Goal: Information Seeking & Learning: Learn about a topic

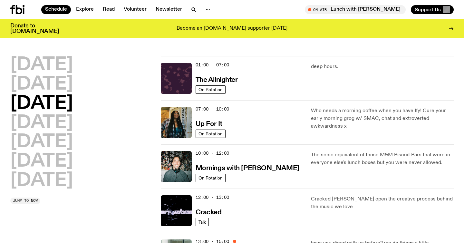
scroll to position [258, 0]
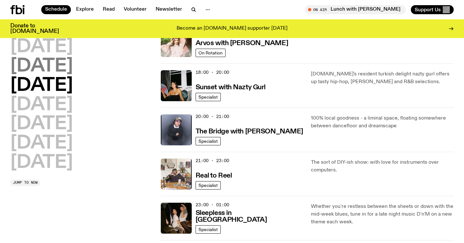
click at [60, 69] on h2 "[DATE]" at bounding box center [41, 66] width 63 height 18
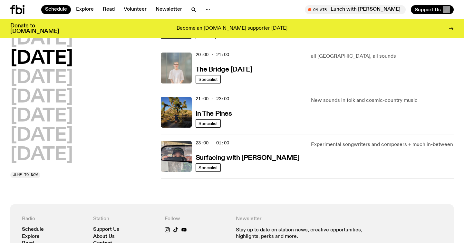
scroll to position [319, 0]
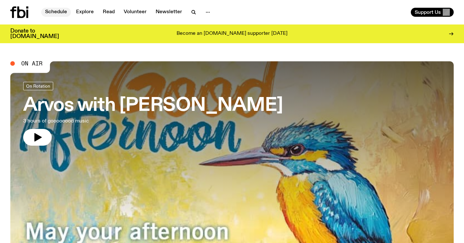
click at [53, 10] on link "Schedule" at bounding box center [56, 12] width 30 height 9
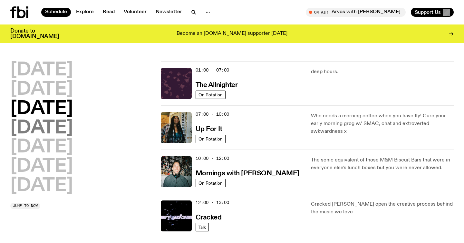
click at [62, 125] on h2 "[DATE]" at bounding box center [41, 128] width 63 height 18
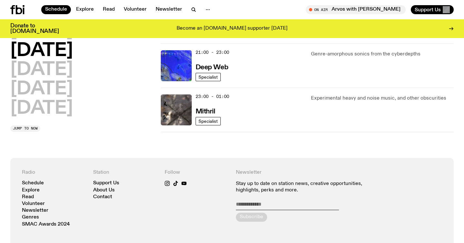
scroll to position [359, 0]
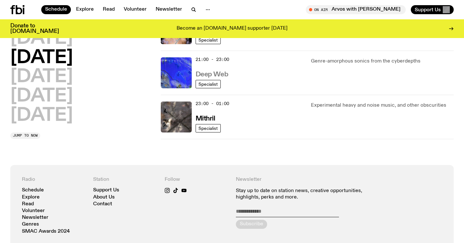
click at [220, 73] on h3 "Deep Web" at bounding box center [212, 74] width 33 height 7
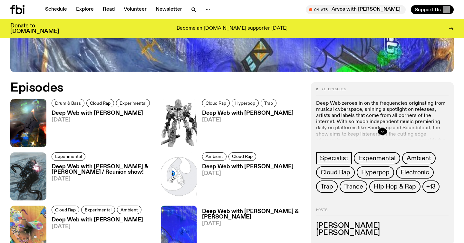
scroll to position [276, 0]
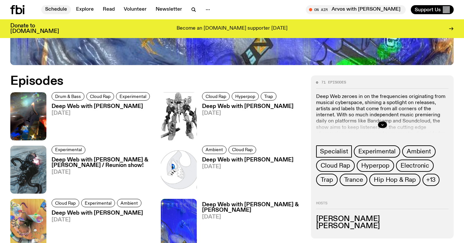
click at [59, 5] on link "Schedule" at bounding box center [56, 9] width 30 height 9
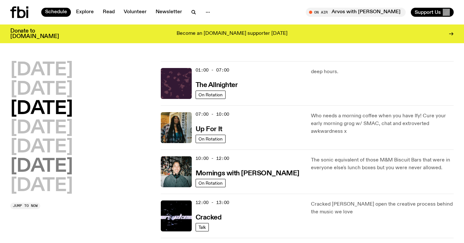
click at [59, 167] on h2 "[DATE]" at bounding box center [41, 167] width 63 height 18
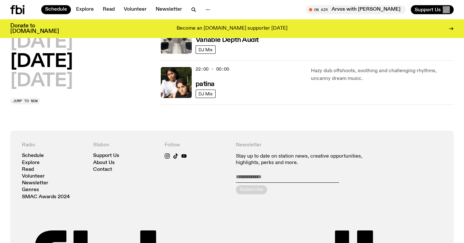
scroll to position [395, 0]
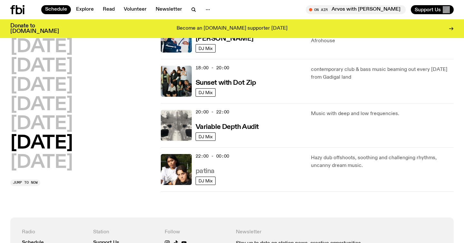
click at [207, 170] on h3 "patina" at bounding box center [205, 171] width 19 height 7
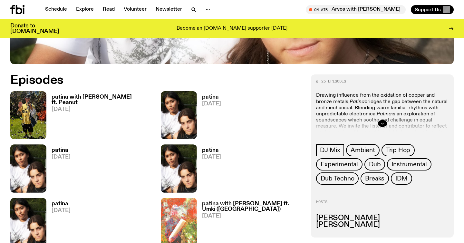
scroll to position [278, 0]
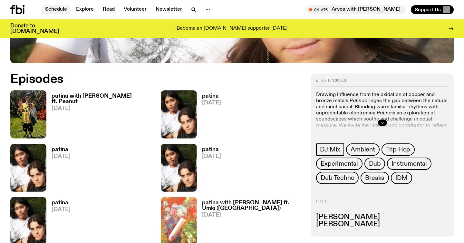
click at [58, 7] on link "Schedule" at bounding box center [56, 9] width 30 height 9
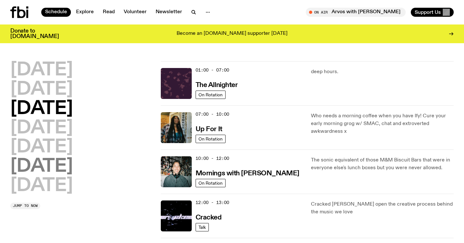
click at [52, 164] on h2 "[DATE]" at bounding box center [41, 167] width 63 height 18
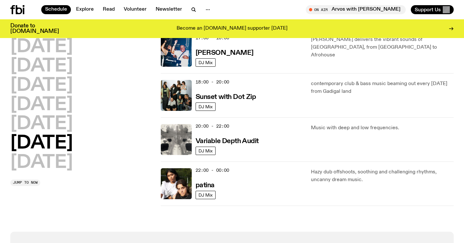
scroll to position [315, 0]
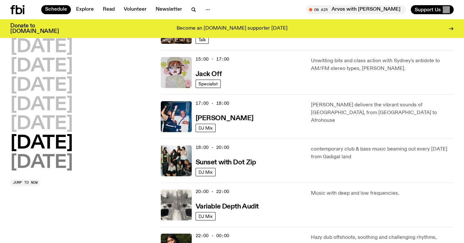
click at [43, 162] on h2 "[DATE]" at bounding box center [41, 163] width 63 height 18
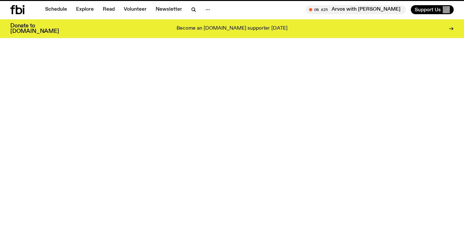
scroll to position [278, 0]
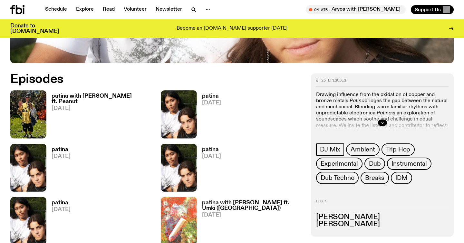
click at [55, 4] on div "Schedule Explore Read Volunteer Newsletter On Air Arvos with Lindsay Tune in li…" at bounding box center [232, 9] width 464 height 19
click at [57, 9] on link "Schedule" at bounding box center [56, 9] width 30 height 9
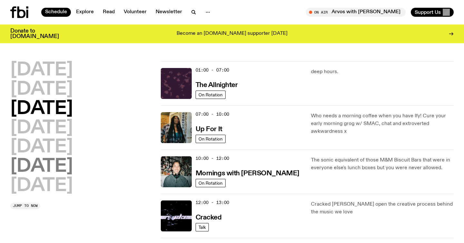
click at [52, 158] on h2 "[DATE]" at bounding box center [41, 167] width 63 height 18
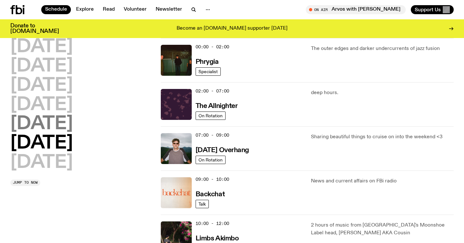
click at [52, 125] on h2 "[DATE]" at bounding box center [41, 124] width 63 height 18
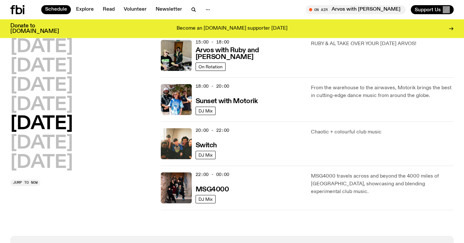
scroll to position [242, 0]
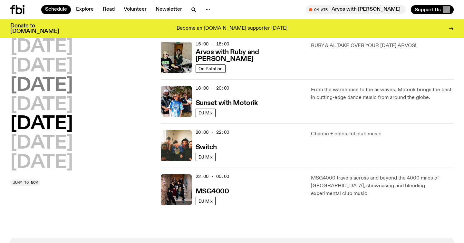
click at [65, 83] on h2 "[DATE]" at bounding box center [41, 86] width 63 height 18
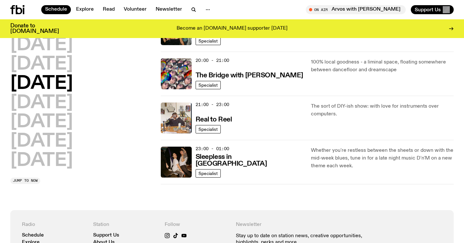
scroll to position [283, 0]
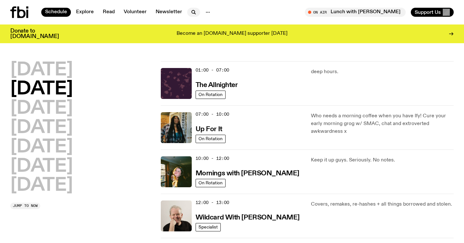
click at [190, 13] on icon "button" at bounding box center [194, 12] width 8 height 8
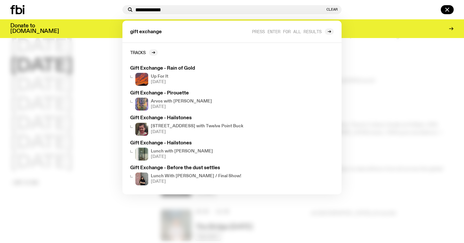
scroll to position [213, 0]
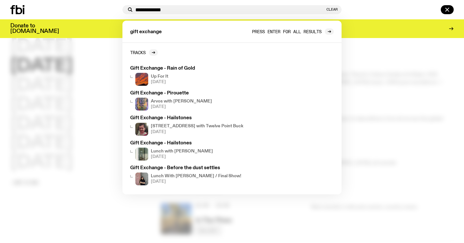
type input "**********"
click at [324, 32] on link "Press enter for all results" at bounding box center [293, 31] width 82 height 6
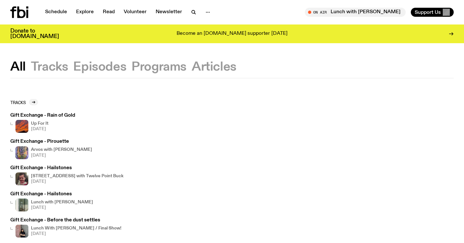
click at [132, 63] on button "Episodes" at bounding box center [159, 67] width 55 height 12
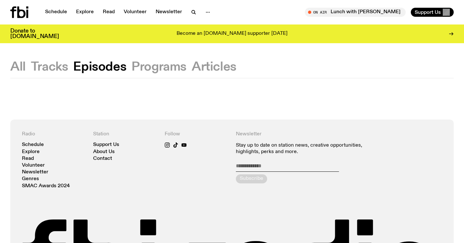
click at [192, 70] on button "Programs" at bounding box center [214, 67] width 45 height 12
click at [225, 68] on button "Articles" at bounding box center [214, 67] width 45 height 12
click at [73, 63] on button "Tracks" at bounding box center [99, 67] width 53 height 12
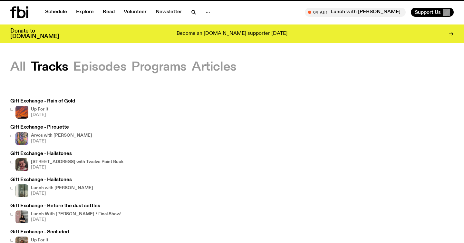
click at [16, 68] on button "All" at bounding box center [17, 67] width 15 height 12
